Goal: Transaction & Acquisition: Download file/media

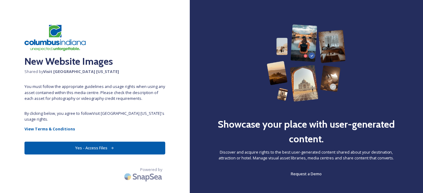
click at [67, 142] on button "Yes - Access Files" at bounding box center [94, 148] width 141 height 13
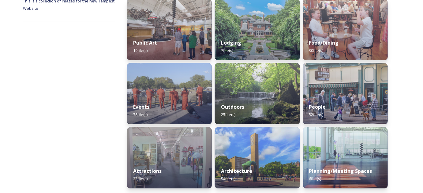
scroll to position [100, 0]
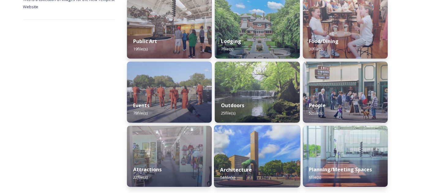
click at [268, 148] on img at bounding box center [257, 156] width 87 height 62
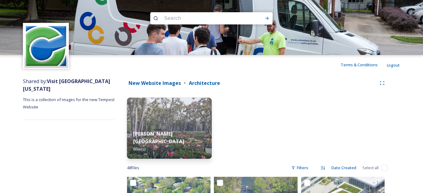
click at [52, 51] on img at bounding box center [46, 46] width 44 height 44
click at [50, 36] on img at bounding box center [46, 46] width 44 height 44
click at [38, 81] on span "Shared by: Visit Columbus Indiana" at bounding box center [66, 85] width 87 height 14
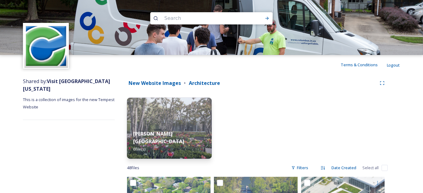
click at [32, 97] on span "This is a collection of images for the new Tempest Website" at bounding box center [69, 103] width 92 height 13
click at [140, 83] on strong "New Website Images" at bounding box center [154, 83] width 52 height 7
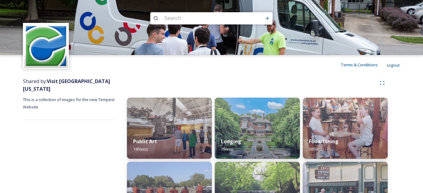
click at [54, 41] on img at bounding box center [46, 46] width 44 height 44
click at [65, 82] on strong "Visit [GEOGRAPHIC_DATA] [US_STATE]" at bounding box center [66, 85] width 87 height 14
click at [48, 97] on span "This is a collection of images for the new Tempest Website" at bounding box center [69, 103] width 92 height 13
click at [29, 97] on span "This is a collection of images for the new Tempest Website" at bounding box center [69, 103] width 92 height 13
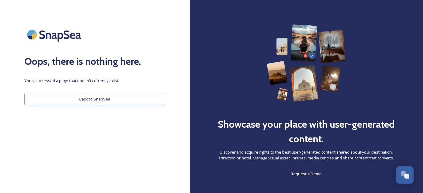
click at [61, 98] on button "Back to SnapSea" at bounding box center [94, 99] width 141 height 13
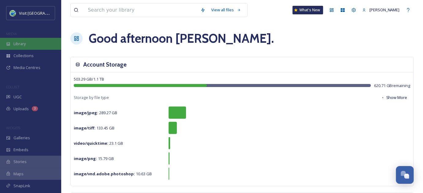
click at [16, 45] on span "Library" at bounding box center [19, 44] width 12 height 6
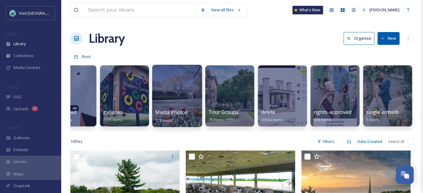
click at [179, 91] on div at bounding box center [177, 96] width 50 height 62
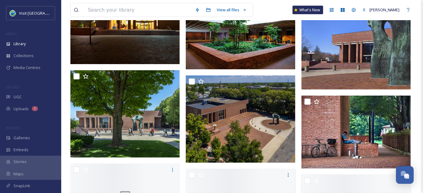
scroll to position [4253, 0]
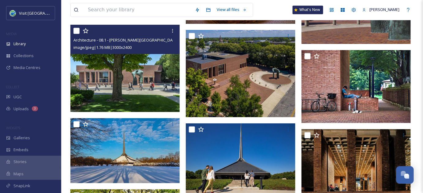
click at [134, 80] on img at bounding box center [124, 68] width 109 height 87
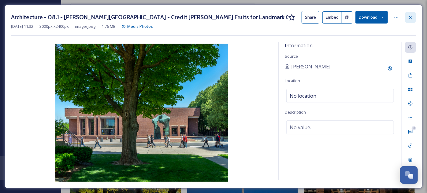
click at [411, 16] on icon at bounding box center [410, 17] width 5 height 5
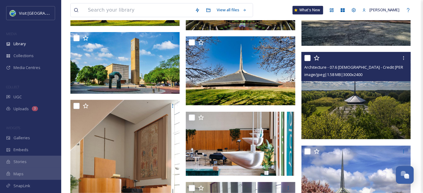
scroll to position [4503, 0]
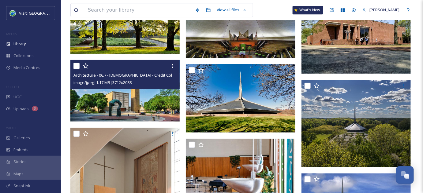
click at [156, 99] on img at bounding box center [124, 91] width 109 height 62
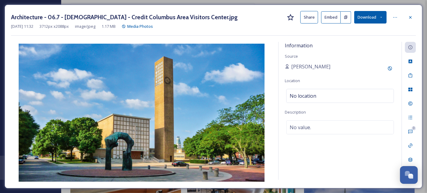
click at [2, 76] on div "Architecture - 06.7 - [DEMOGRAPHIC_DATA] - Credit Columbus Area Visitors Center…" at bounding box center [213, 96] width 427 height 193
click at [410, 17] on icon at bounding box center [410, 17] width 5 height 5
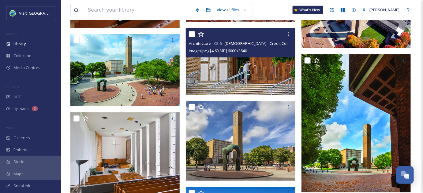
scroll to position [4781, 0]
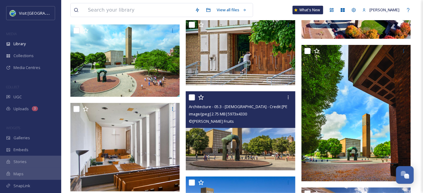
click at [257, 149] on img at bounding box center [240, 130] width 109 height 79
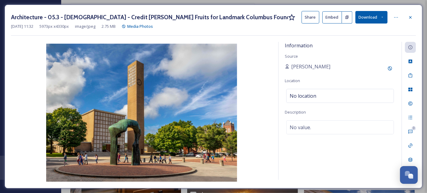
click at [368, 15] on button "Download" at bounding box center [371, 17] width 32 height 13
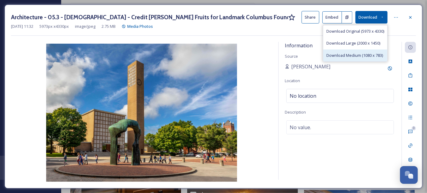
click at [346, 54] on span "Download Medium (1080 x 783)" at bounding box center [354, 56] width 57 height 6
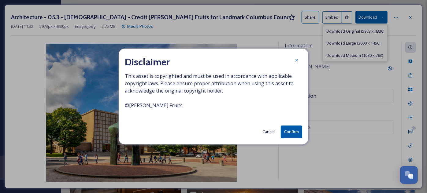
click at [295, 132] on button "Confirm" at bounding box center [291, 132] width 21 height 13
